Goal: Find specific page/section: Find specific page/section

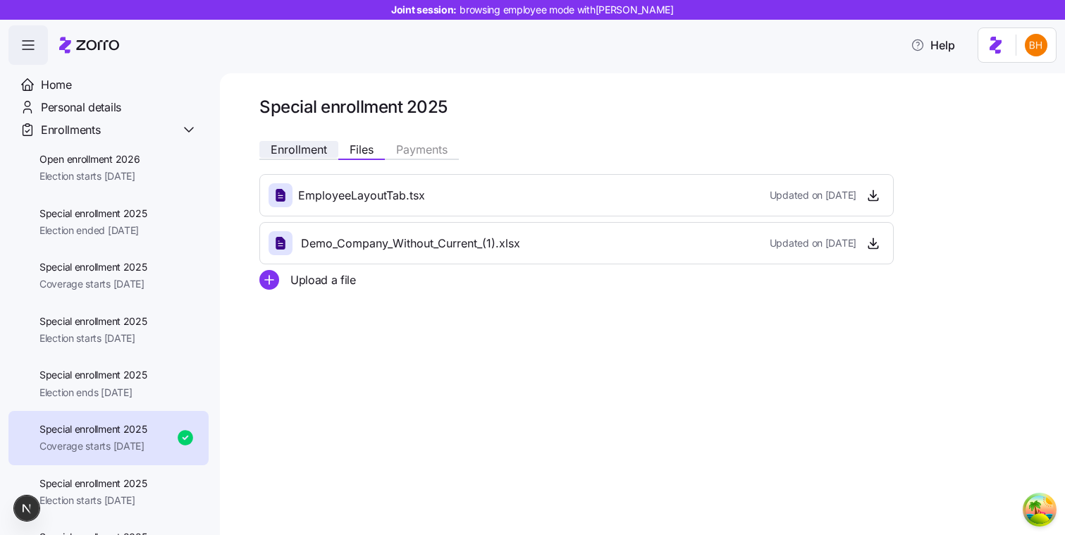
click at [321, 153] on span "Enrollment" at bounding box center [299, 149] width 56 height 11
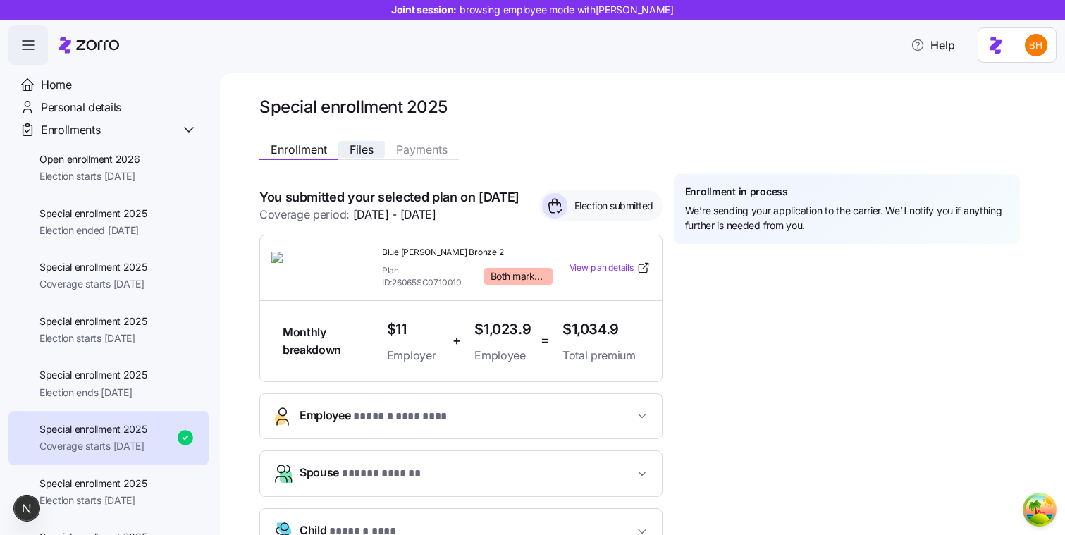
click at [362, 153] on span "Files" at bounding box center [362, 149] width 24 height 11
